Goal: Transaction & Acquisition: Purchase product/service

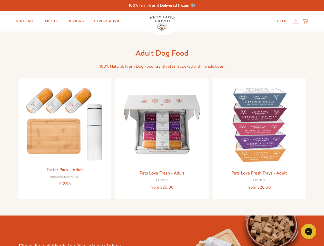
click at [309, 232] on icon "Gorgias live chat" at bounding box center [308, 231] width 5 height 5
